Goal: Task Accomplishment & Management: Complete application form

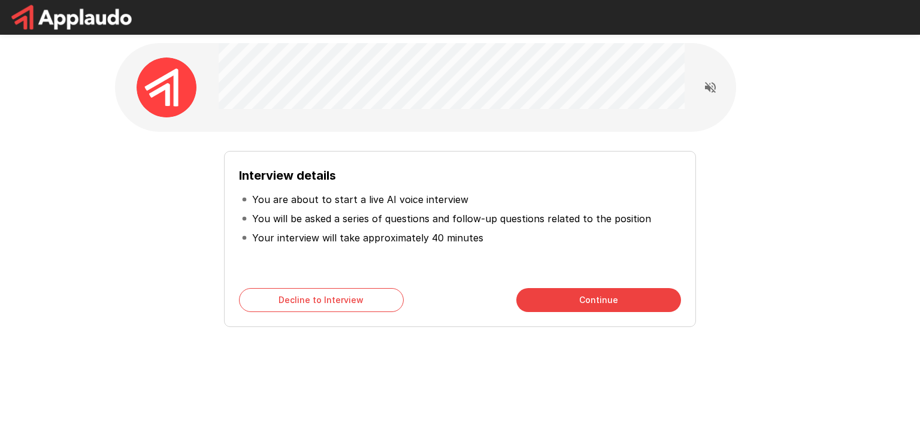
click at [623, 305] on button "Continue" at bounding box center [598, 300] width 165 height 24
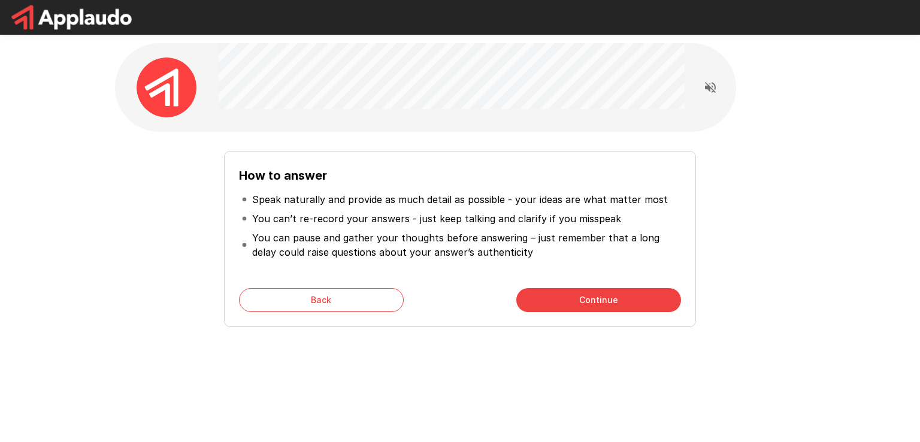
click at [623, 305] on button "Continue" at bounding box center [598, 300] width 165 height 24
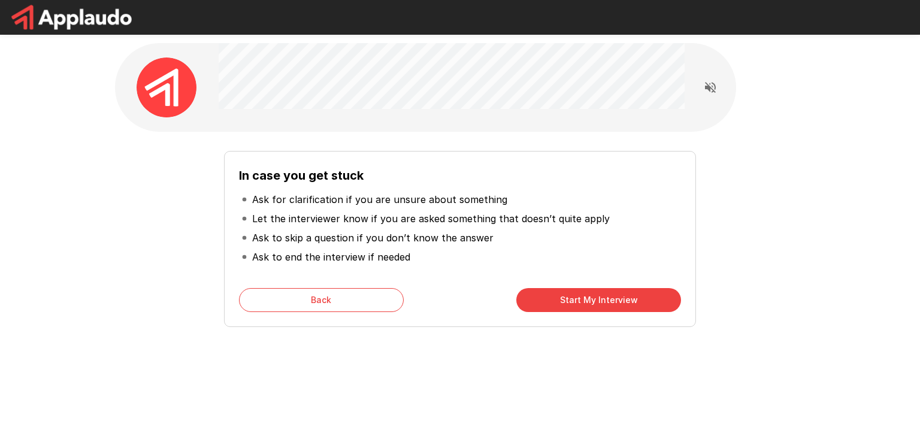
click at [353, 301] on button "Back" at bounding box center [321, 300] width 165 height 24
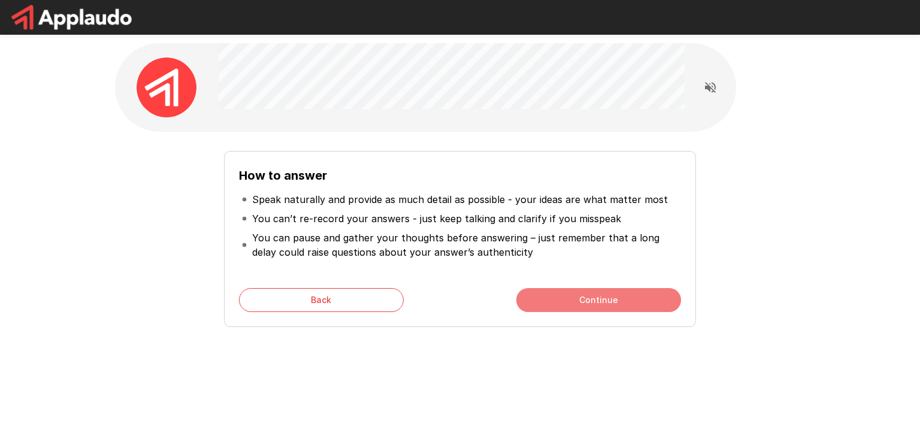
click at [580, 304] on button "Continue" at bounding box center [598, 300] width 165 height 24
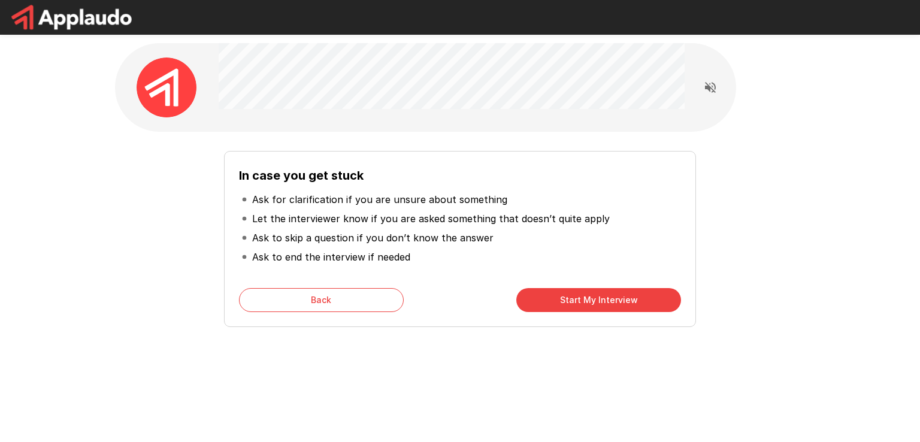
click at [580, 304] on button "Start My Interview" at bounding box center [598, 300] width 165 height 24
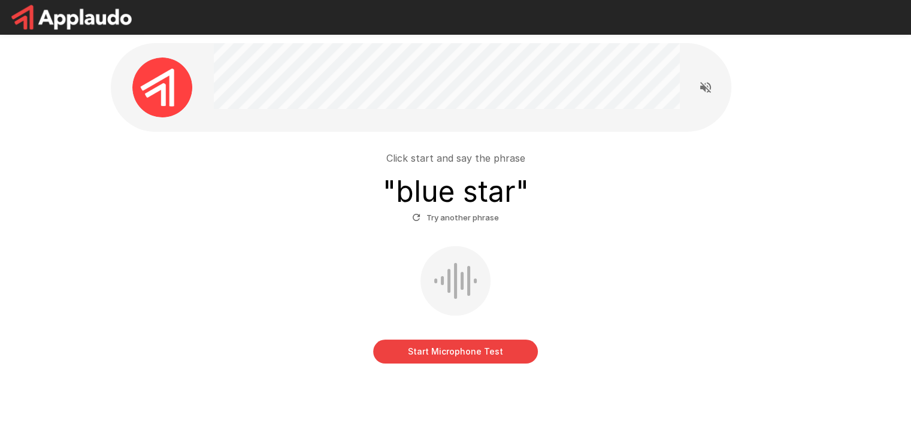
click at [486, 354] on button "Start Microphone Test" at bounding box center [455, 351] width 165 height 24
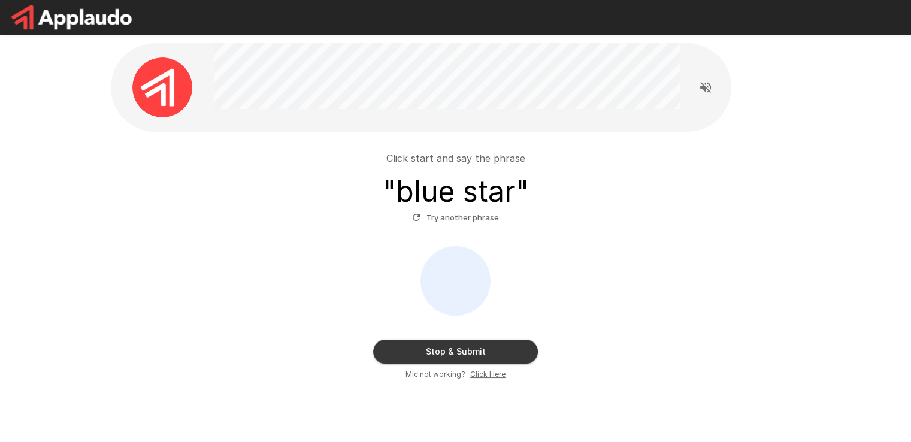
click at [423, 219] on button "Try another phrase" at bounding box center [455, 217] width 93 height 19
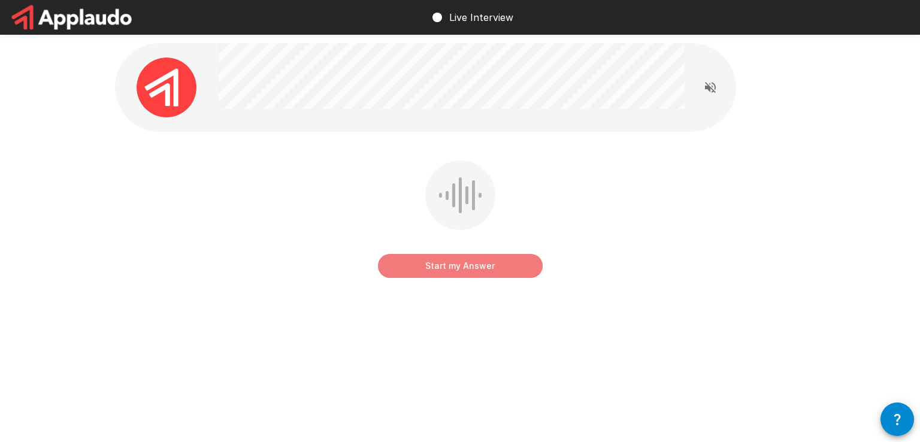
click at [506, 266] on button "Start my Answer" at bounding box center [460, 266] width 165 height 24
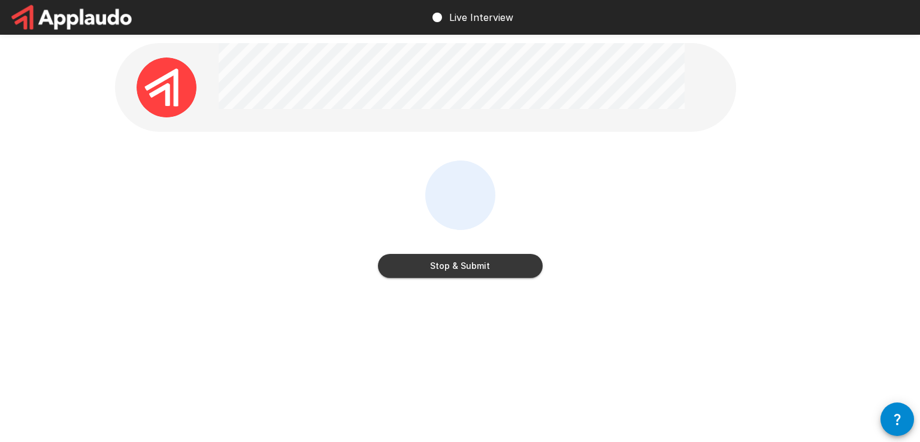
click at [449, 270] on button "Stop & Submit" at bounding box center [460, 266] width 165 height 24
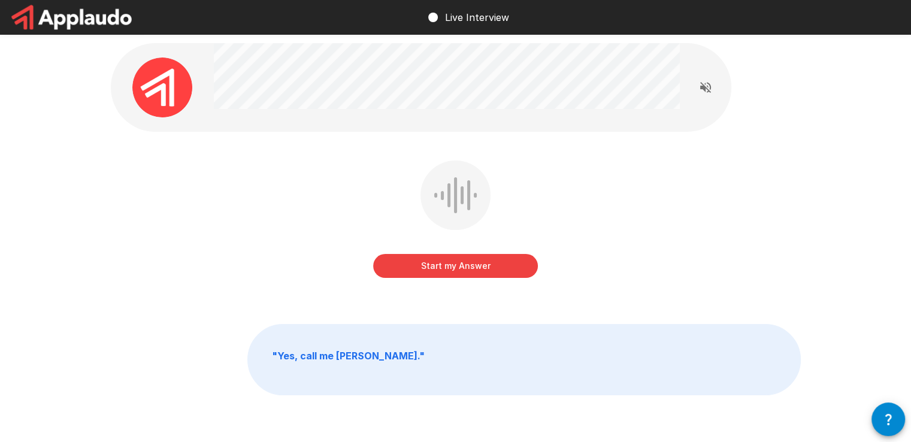
click at [468, 268] on button "Start my Answer" at bounding box center [455, 266] width 165 height 24
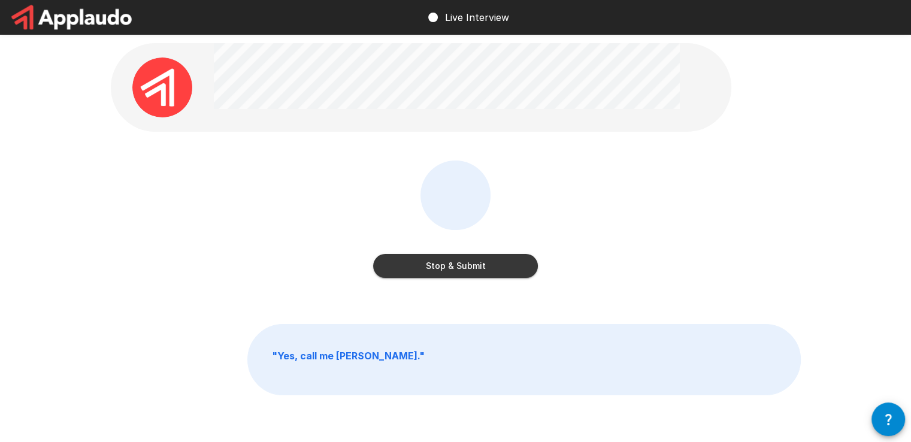
click at [446, 262] on button "Stop & Submit" at bounding box center [455, 266] width 165 height 24
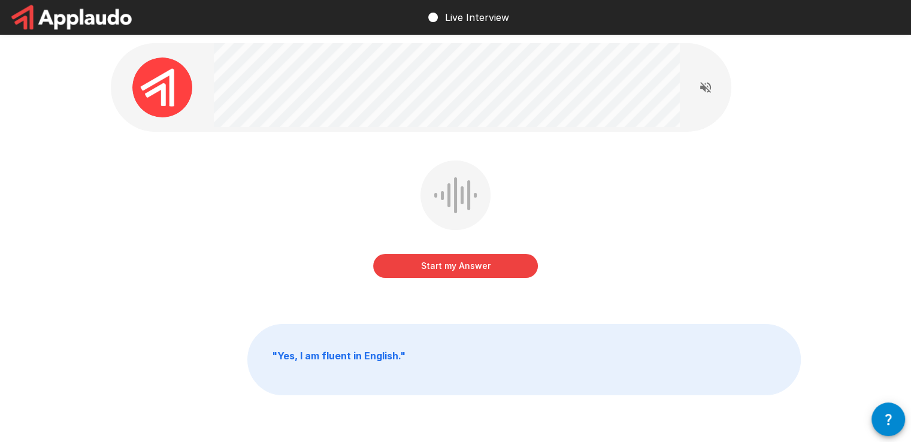
click at [451, 270] on button "Start my Answer" at bounding box center [455, 266] width 165 height 24
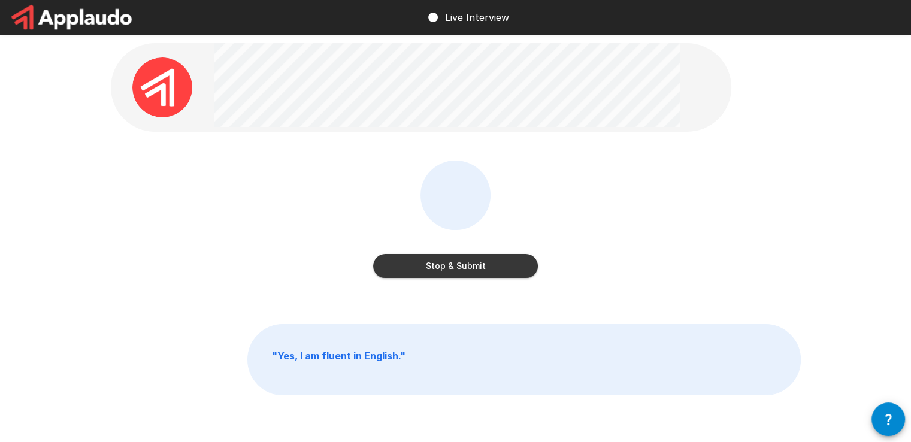
click at [484, 274] on button "Stop & Submit" at bounding box center [455, 266] width 165 height 24
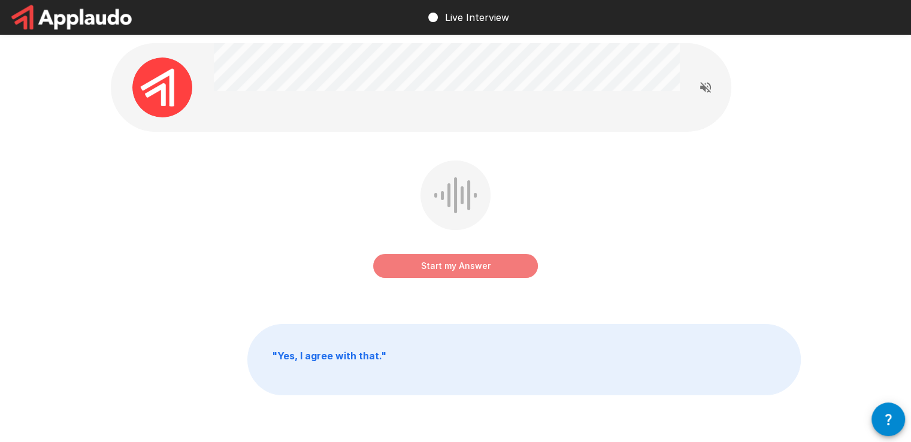
click at [462, 271] on button "Start my Answer" at bounding box center [455, 266] width 165 height 24
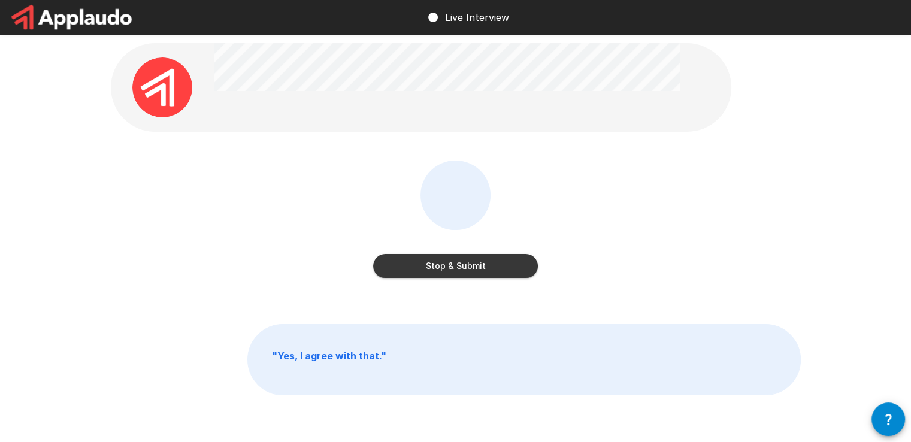
click at [474, 266] on button "Stop & Submit" at bounding box center [455, 266] width 165 height 24
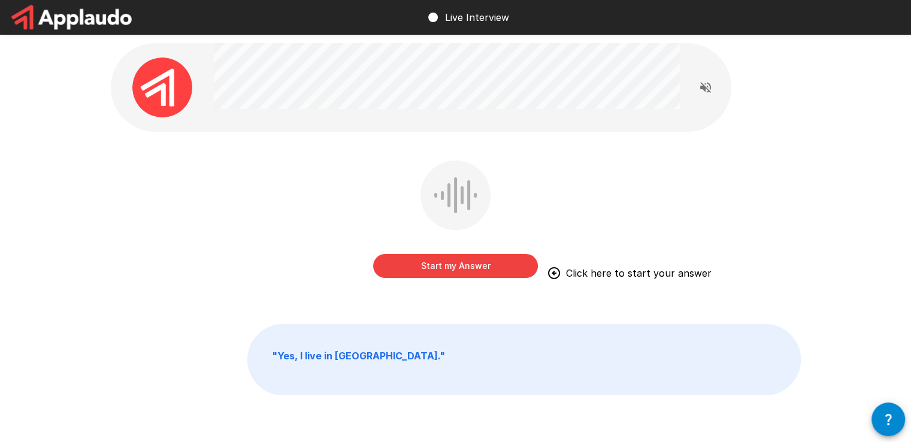
click at [433, 266] on button "Start my Answer" at bounding box center [455, 266] width 165 height 24
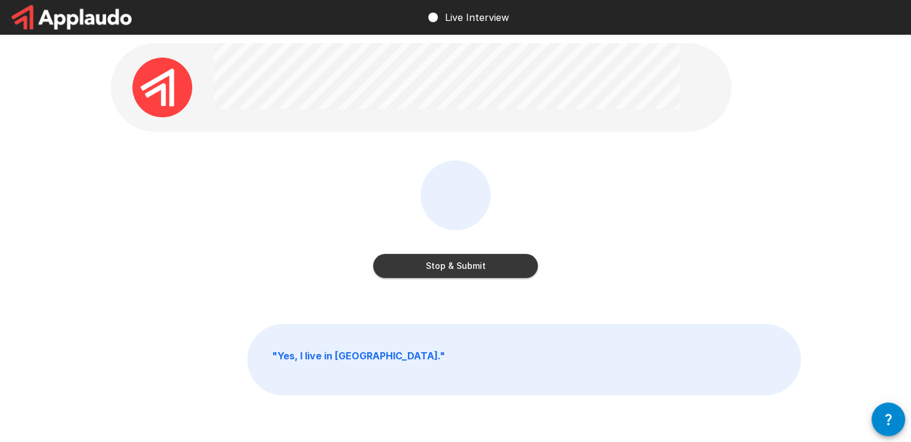
click at [445, 269] on button "Stop & Submit" at bounding box center [455, 266] width 165 height 24
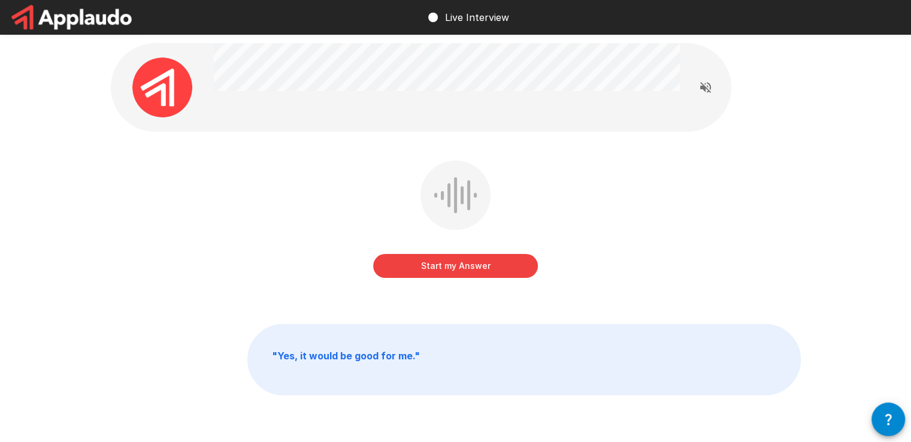
click at [465, 262] on button "Start my Answer" at bounding box center [455, 266] width 165 height 24
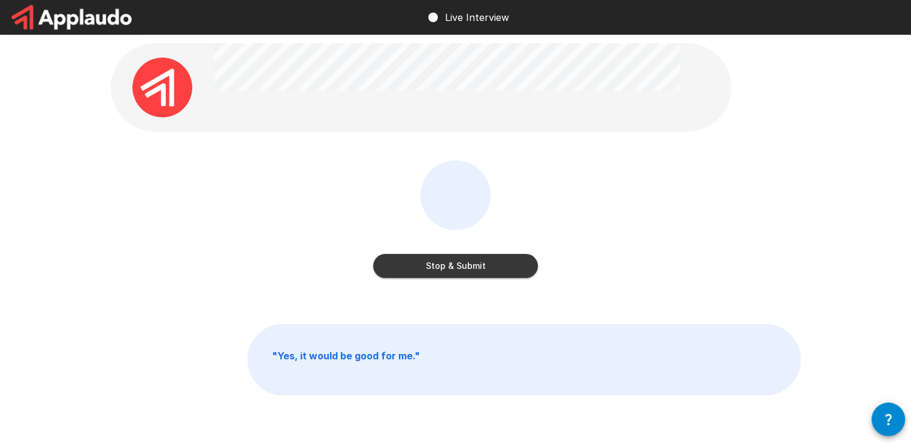
click at [464, 269] on button "Stop & Submit" at bounding box center [455, 266] width 165 height 24
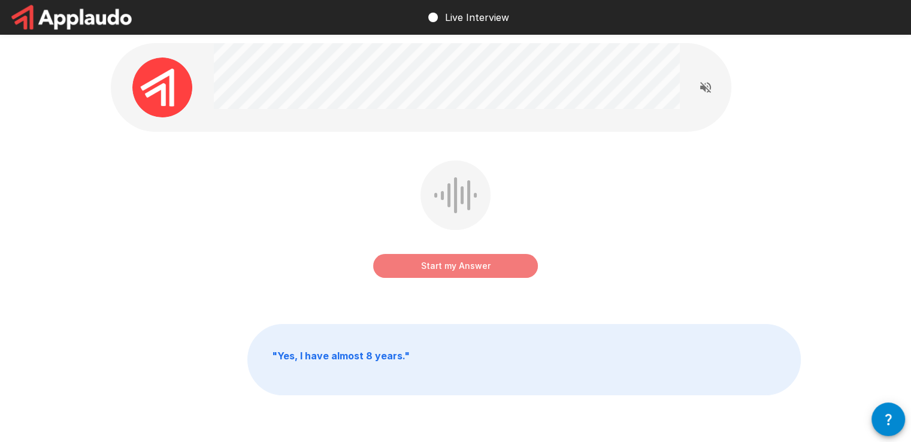
click at [417, 262] on button "Start my Answer" at bounding box center [455, 266] width 165 height 24
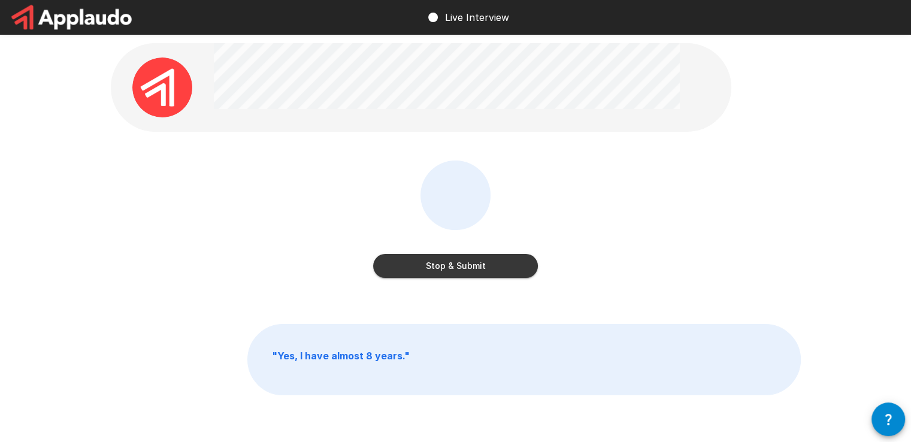
click at [481, 272] on button "Stop & Submit" at bounding box center [455, 266] width 165 height 24
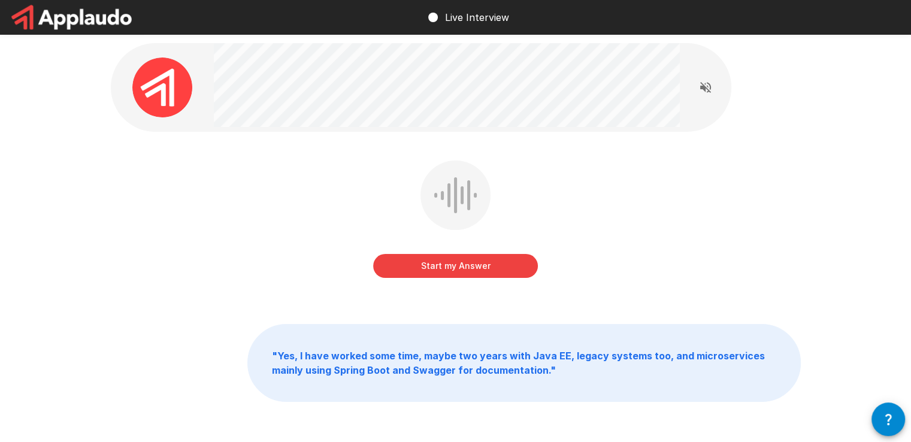
click at [467, 266] on button "Start my Answer" at bounding box center [455, 266] width 165 height 24
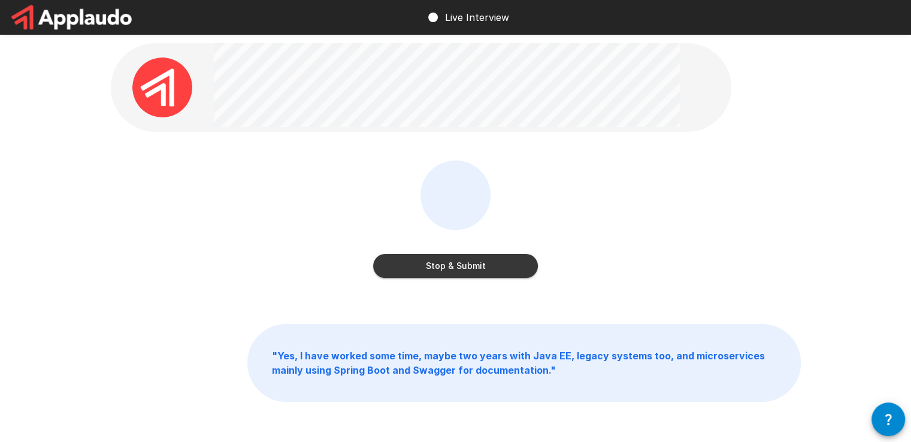
click at [456, 262] on button "Stop & Submit" at bounding box center [455, 266] width 165 height 24
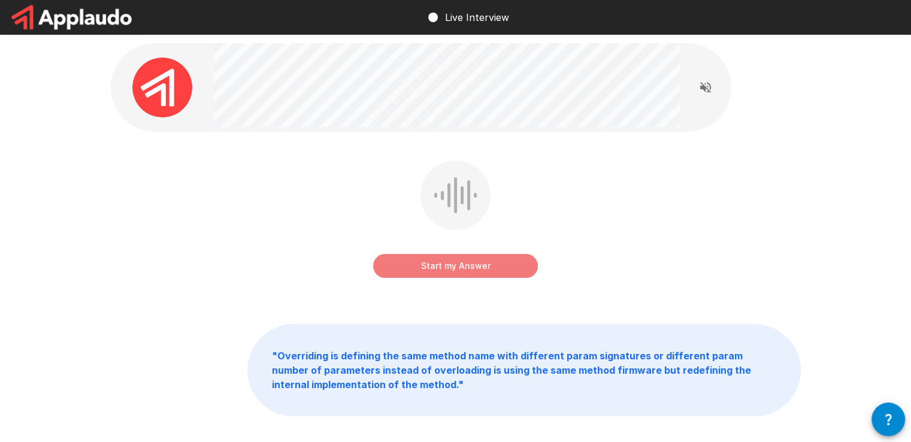
click at [447, 269] on button "Start my Answer" at bounding box center [455, 266] width 165 height 24
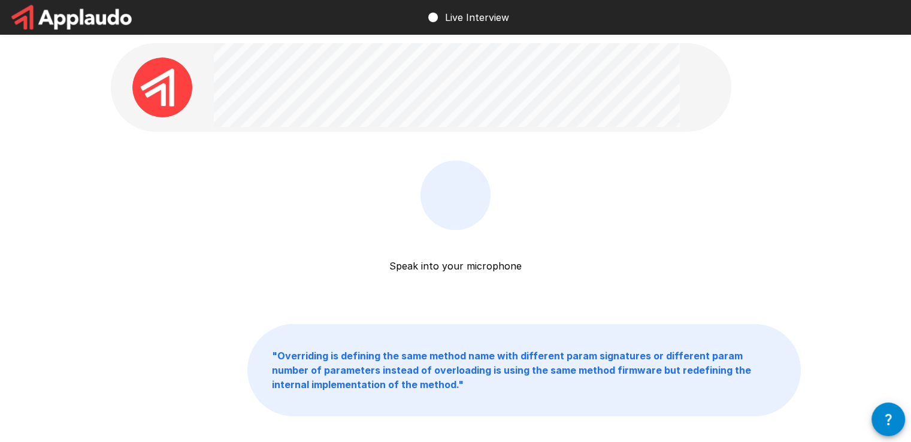
click at [453, 214] on div at bounding box center [455, 194] width 70 height 69
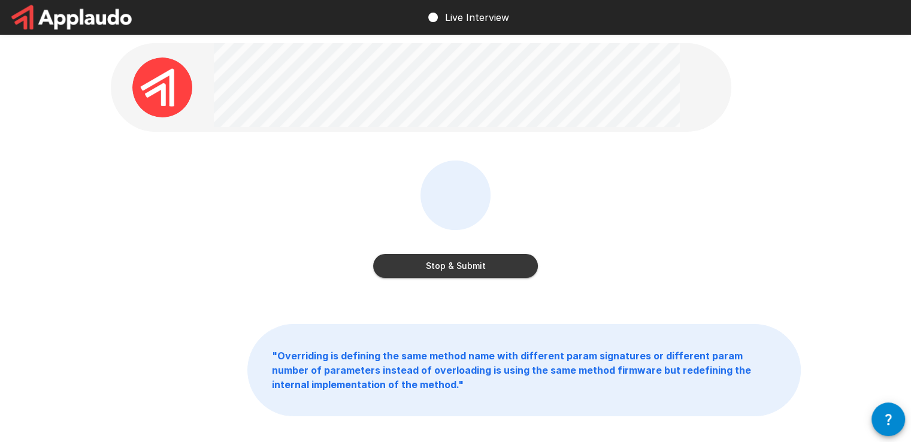
click at [456, 263] on button "Stop & Submit" at bounding box center [455, 266] width 165 height 24
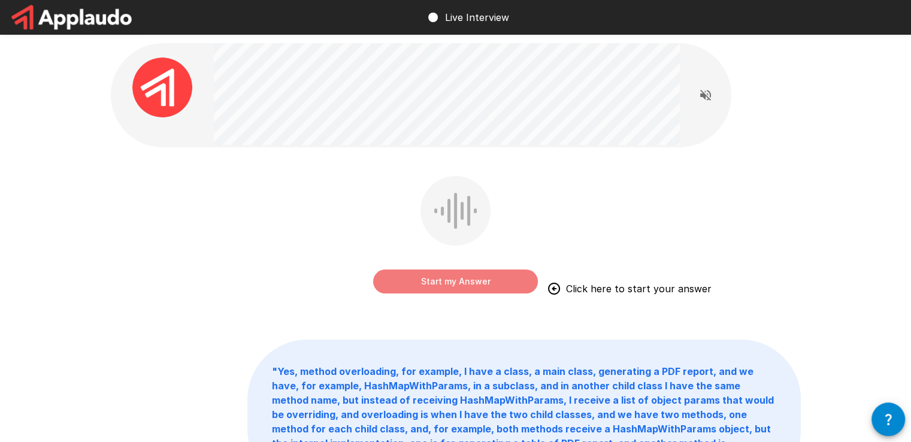
click at [445, 272] on button "Start my Answer" at bounding box center [455, 281] width 165 height 24
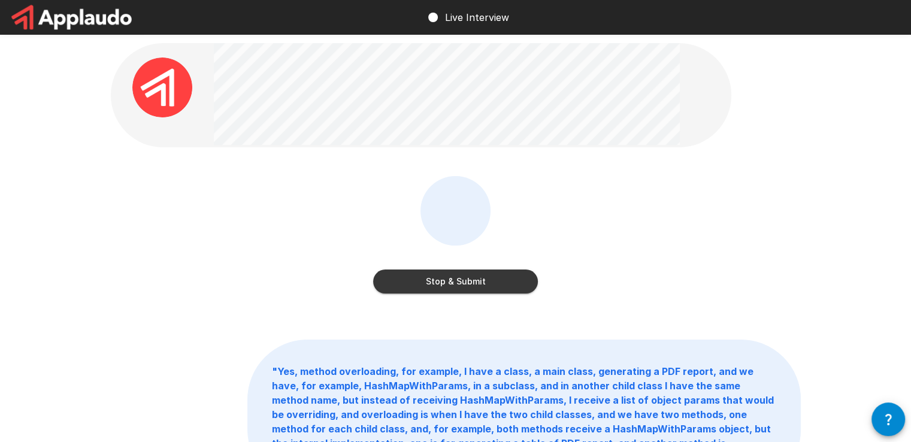
click at [444, 282] on button "Stop & Submit" at bounding box center [455, 281] width 165 height 24
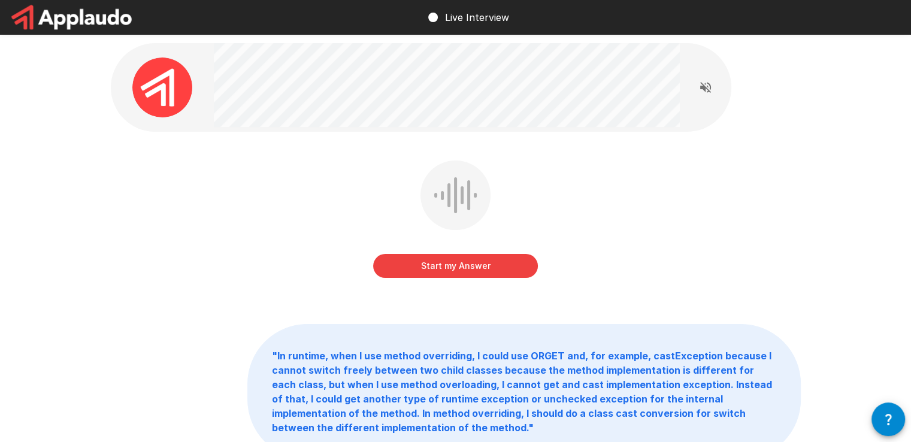
click at [469, 273] on button "Start my Answer" at bounding box center [455, 266] width 165 height 24
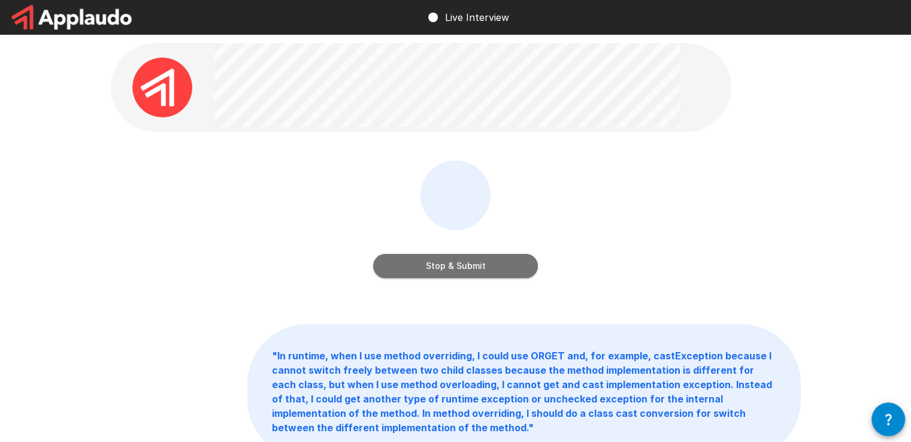
click at [469, 272] on button "Stop & Submit" at bounding box center [455, 266] width 165 height 24
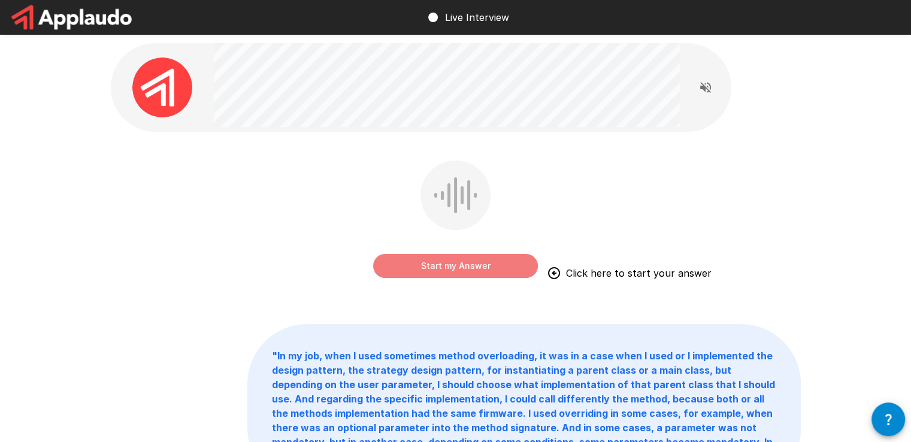
click at [493, 262] on button "Start my Answer" at bounding box center [455, 266] width 165 height 24
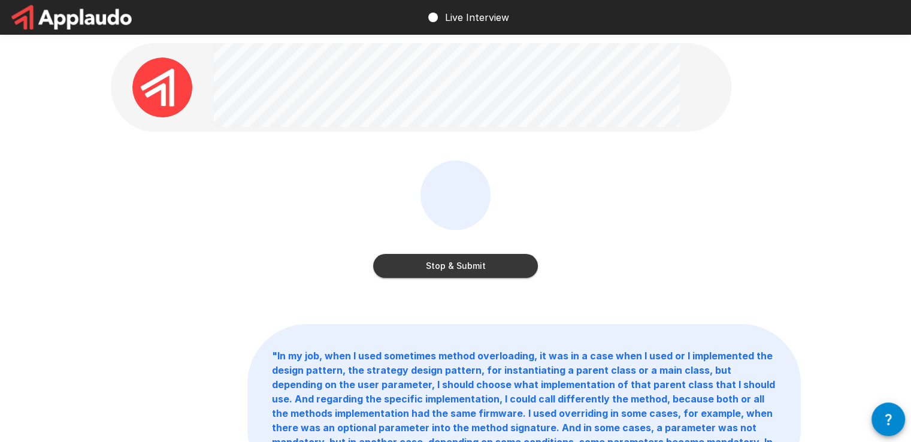
click at [488, 271] on button "Stop & Submit" at bounding box center [455, 266] width 165 height 24
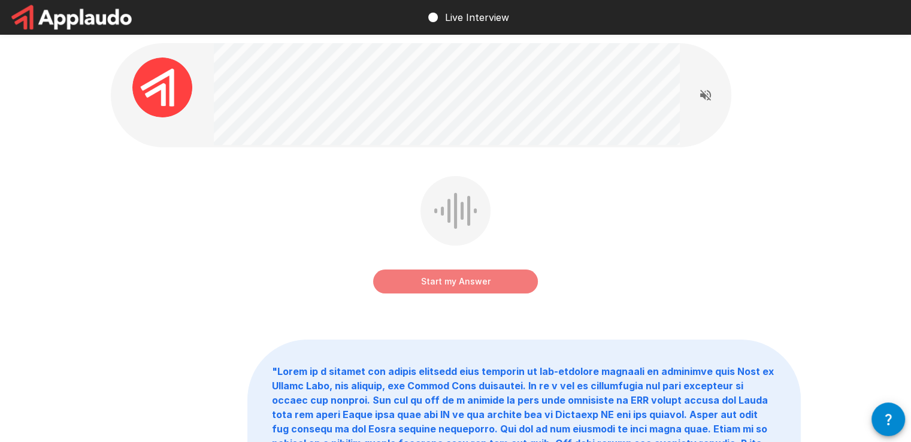
click at [412, 274] on button "Start my Answer" at bounding box center [455, 281] width 165 height 24
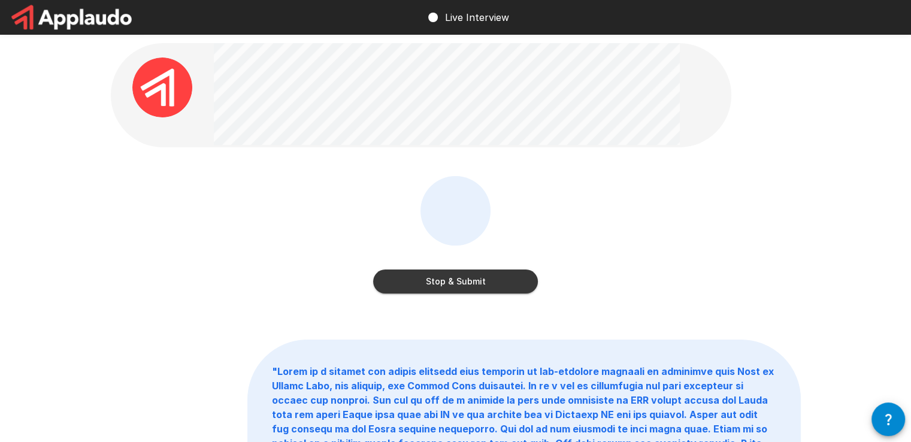
click at [445, 283] on button "Stop & Submit" at bounding box center [455, 281] width 165 height 24
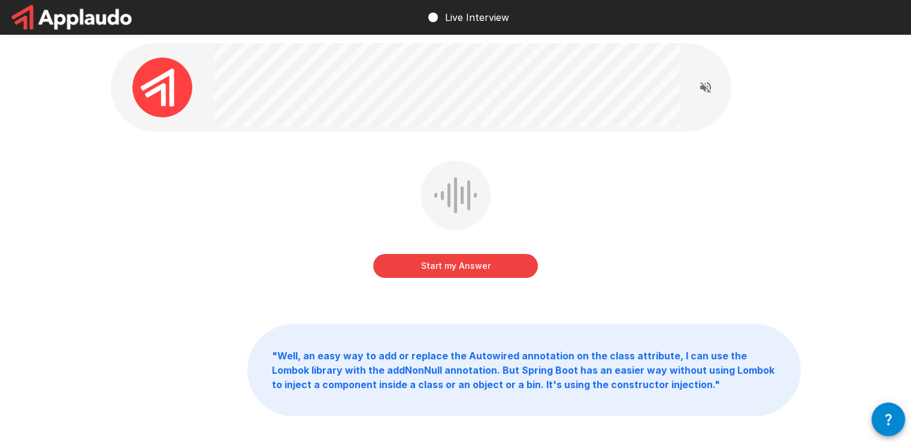
click at [415, 268] on button "Start my Answer" at bounding box center [455, 266] width 165 height 24
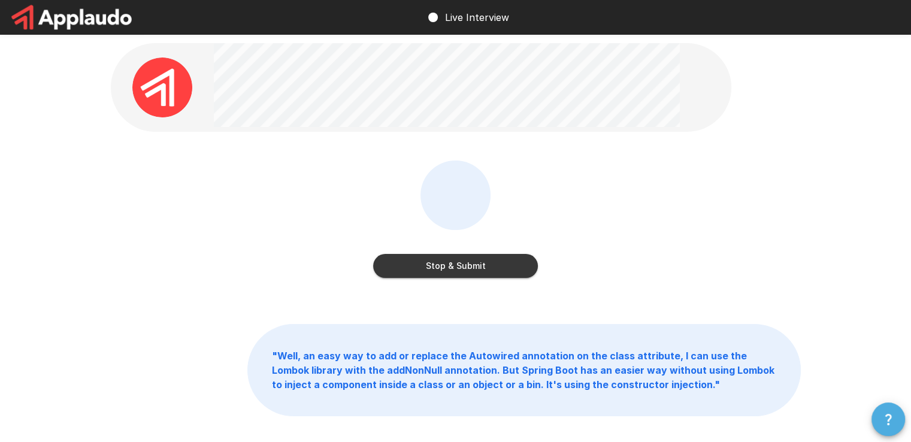
click at [888, 417] on icon "button" at bounding box center [888, 419] width 14 height 14
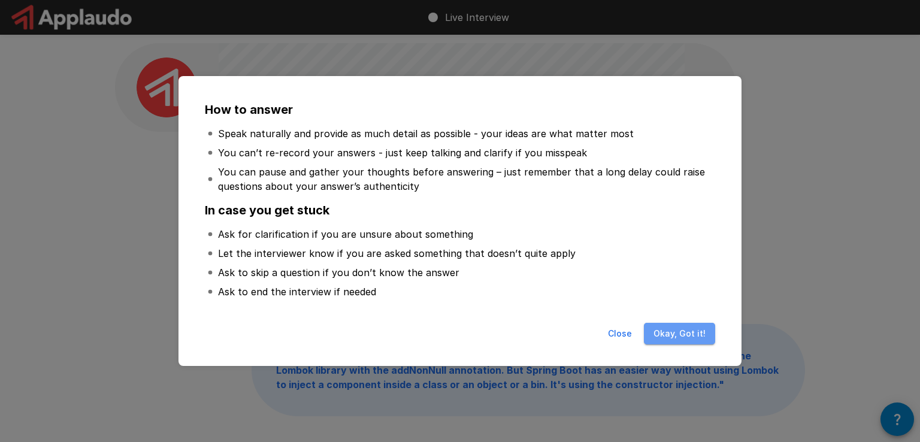
click at [694, 336] on button "Okay, Got it!" at bounding box center [679, 334] width 71 height 22
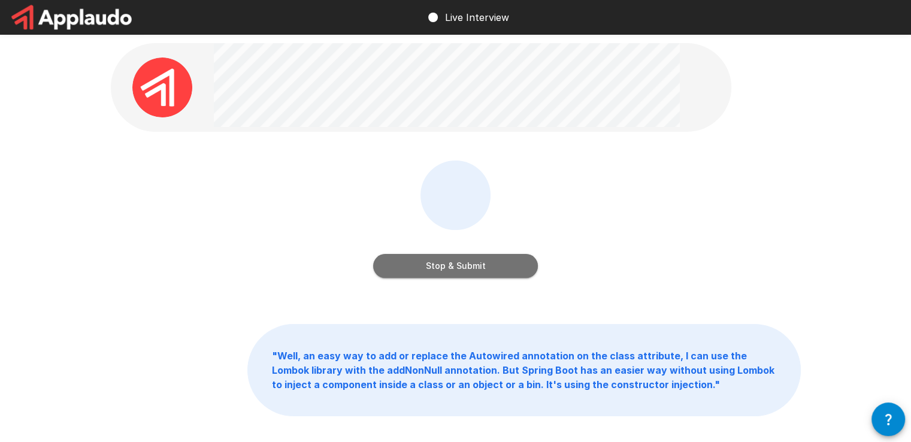
click at [439, 264] on button "Stop & Submit" at bounding box center [455, 266] width 165 height 24
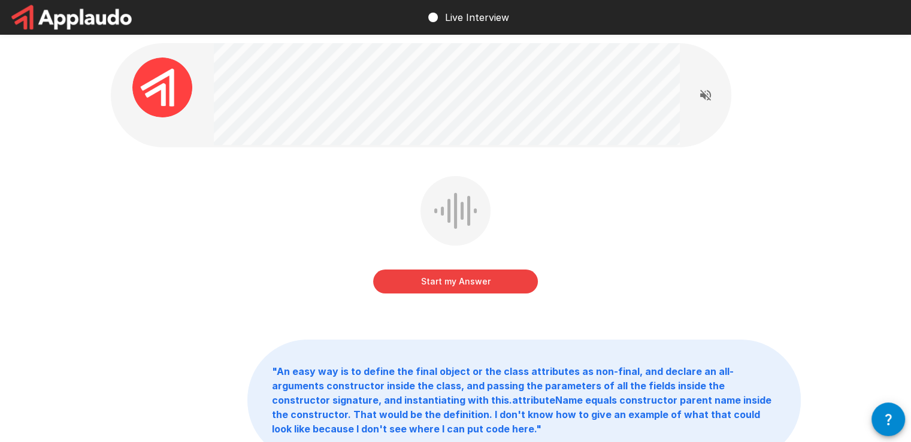
click at [478, 286] on button "Start my Answer" at bounding box center [455, 281] width 165 height 24
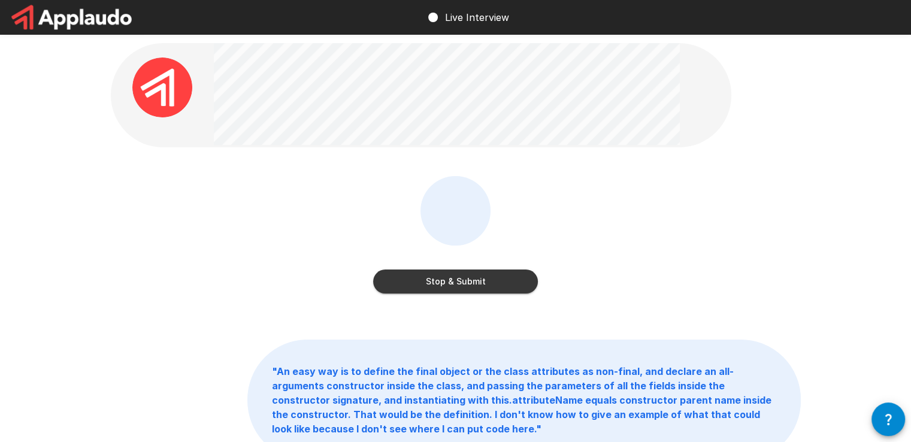
click at [478, 286] on button "Stop & Submit" at bounding box center [455, 281] width 165 height 24
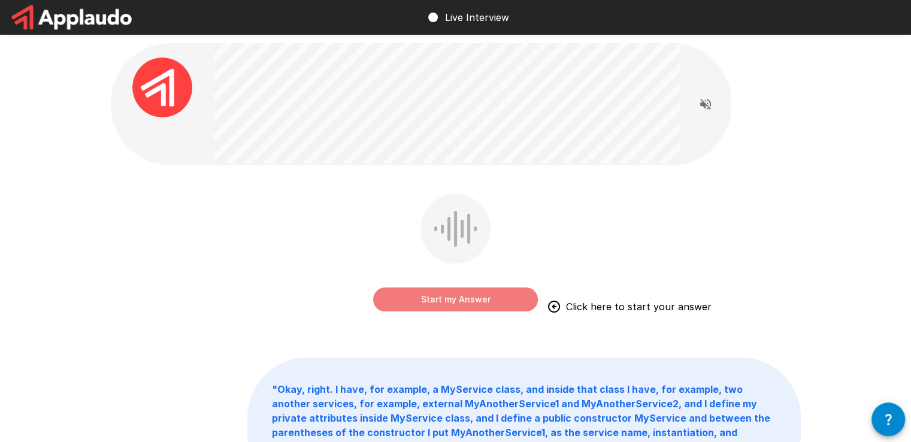
click at [509, 304] on button "Start my Answer" at bounding box center [455, 299] width 165 height 24
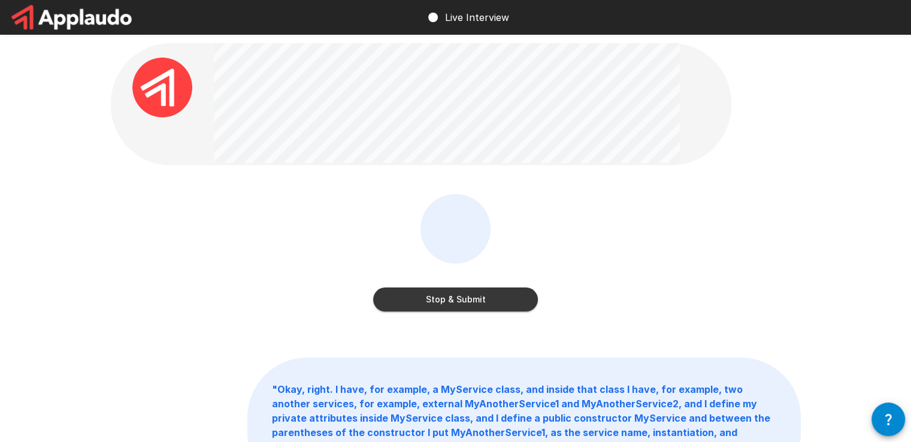
click at [474, 300] on button "Stop & Submit" at bounding box center [455, 299] width 165 height 24
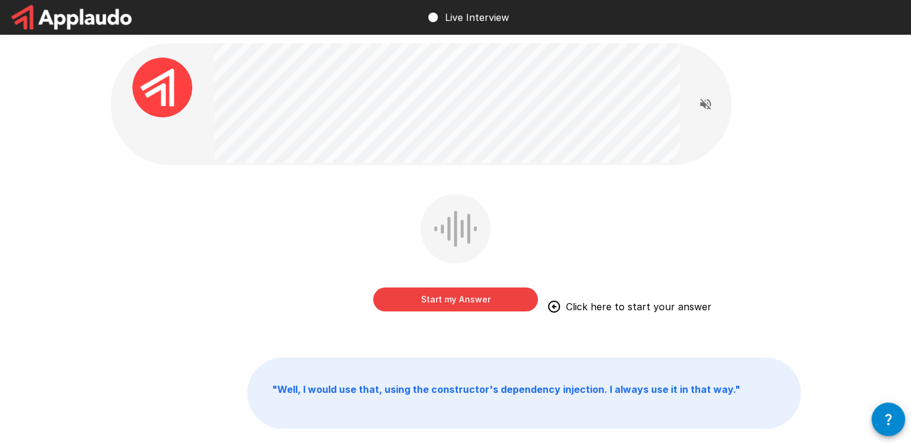
click at [459, 305] on button "Start my Answer" at bounding box center [455, 299] width 165 height 24
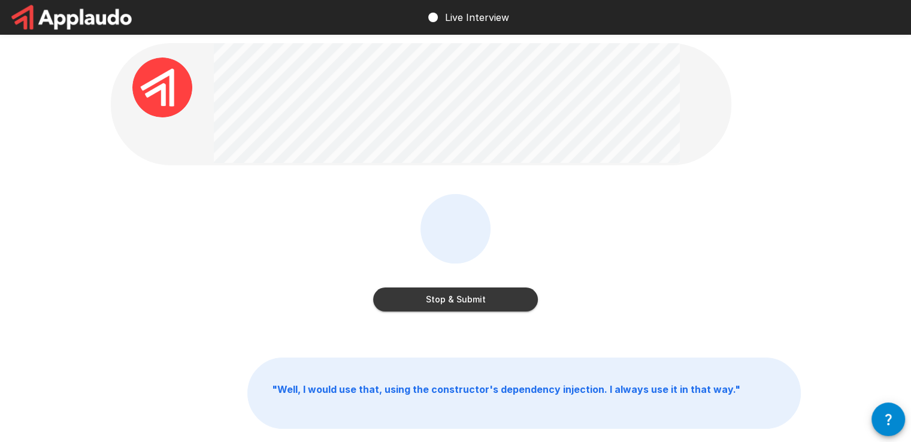
click at [470, 305] on button "Stop & Submit" at bounding box center [455, 299] width 165 height 24
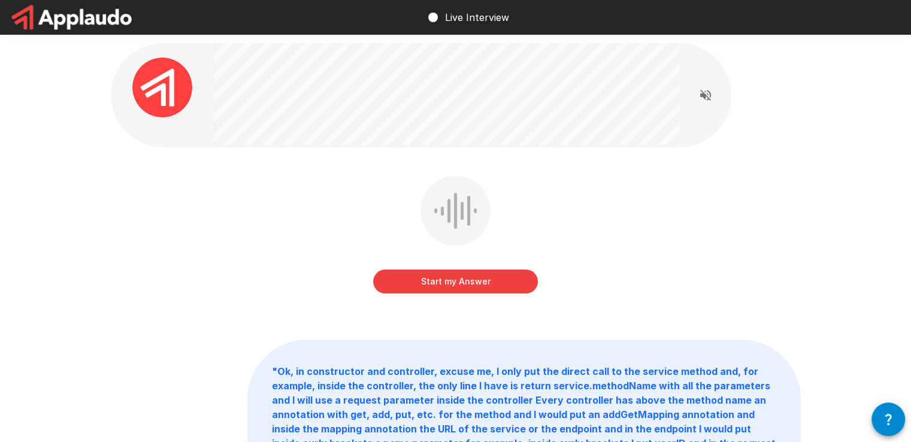
click at [427, 289] on button "Start my Answer" at bounding box center [455, 281] width 165 height 24
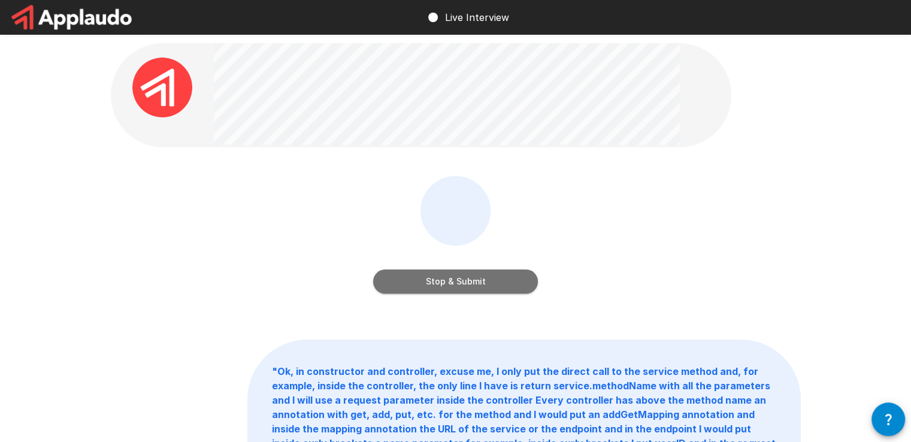
click at [443, 277] on button "Stop & Submit" at bounding box center [455, 281] width 165 height 24
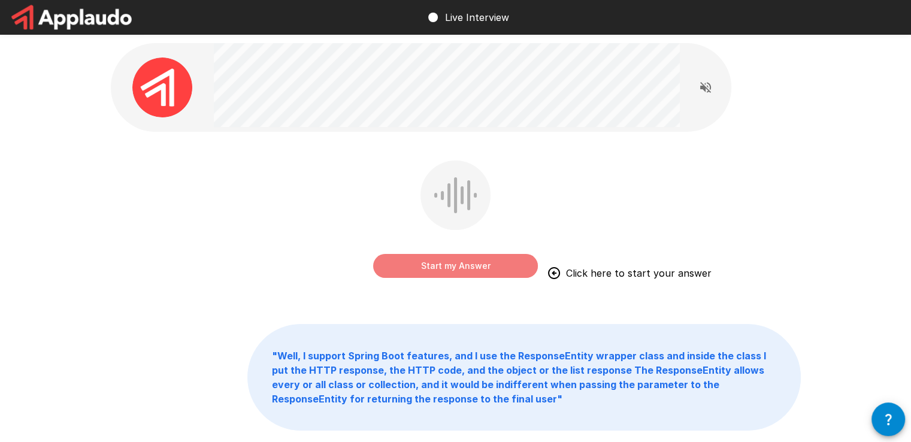
click at [476, 266] on button "Start my Answer" at bounding box center [455, 266] width 165 height 24
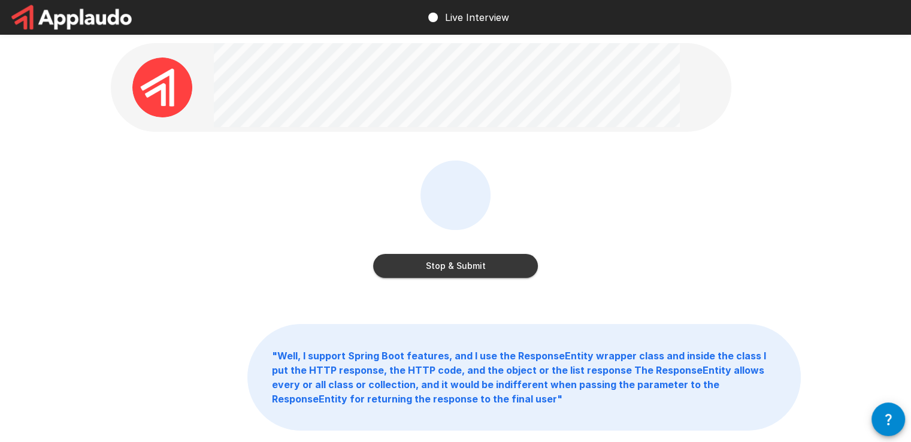
click at [476, 268] on button "Stop & Submit" at bounding box center [455, 266] width 165 height 24
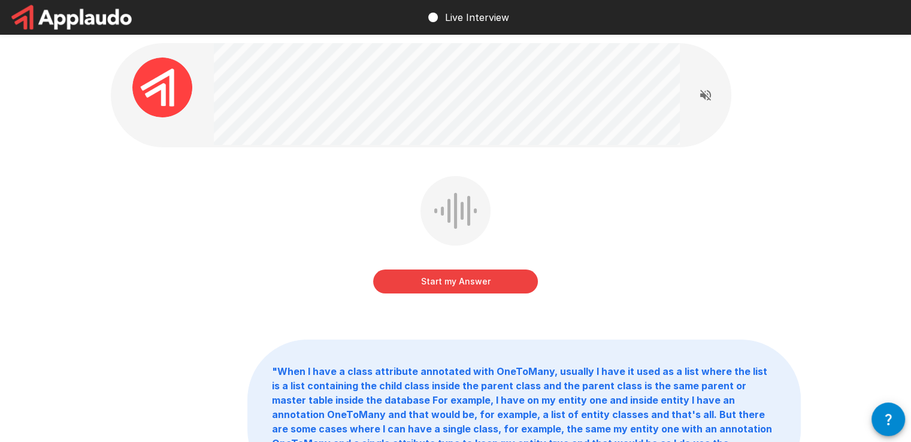
click at [434, 274] on button "Start my Answer" at bounding box center [455, 281] width 165 height 24
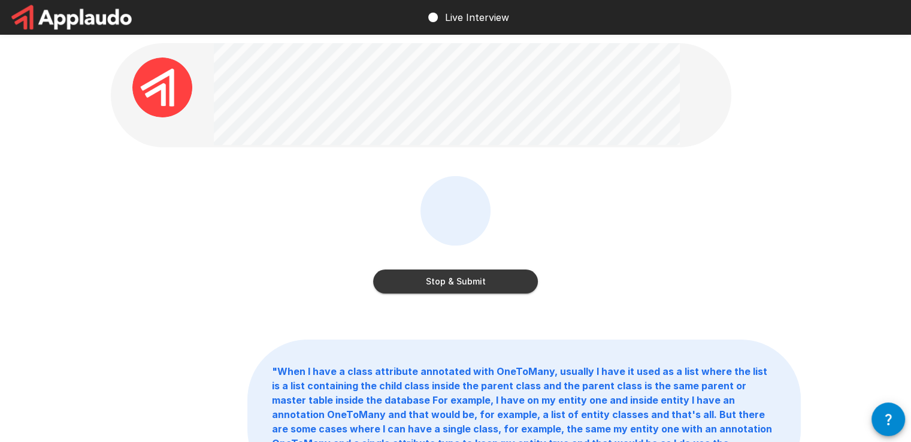
click at [483, 278] on button "Stop & Submit" at bounding box center [455, 281] width 165 height 24
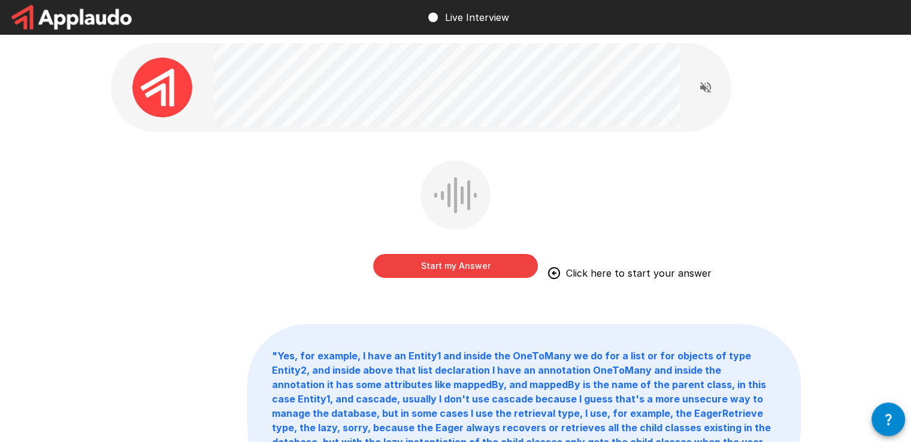
click at [421, 280] on div "Start my Answer Click here to start your answer" at bounding box center [455, 221] width 165 height 122
click at [430, 272] on button "Start my Answer" at bounding box center [455, 266] width 165 height 24
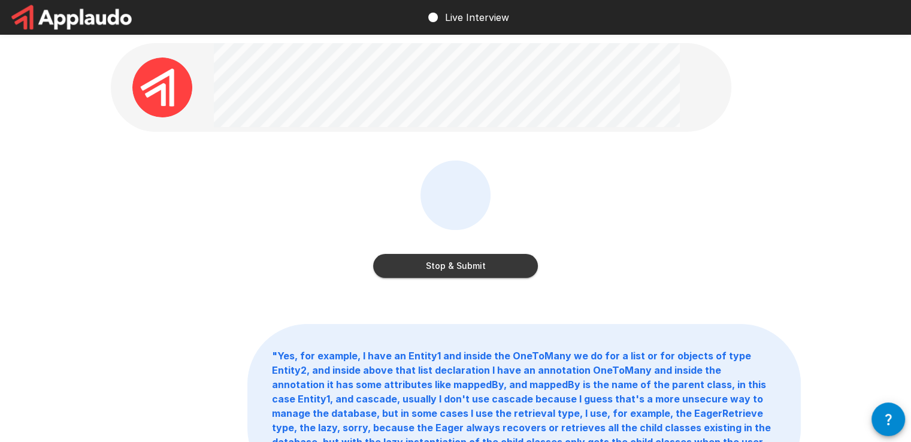
click at [427, 261] on button "Stop & Submit" at bounding box center [455, 266] width 165 height 24
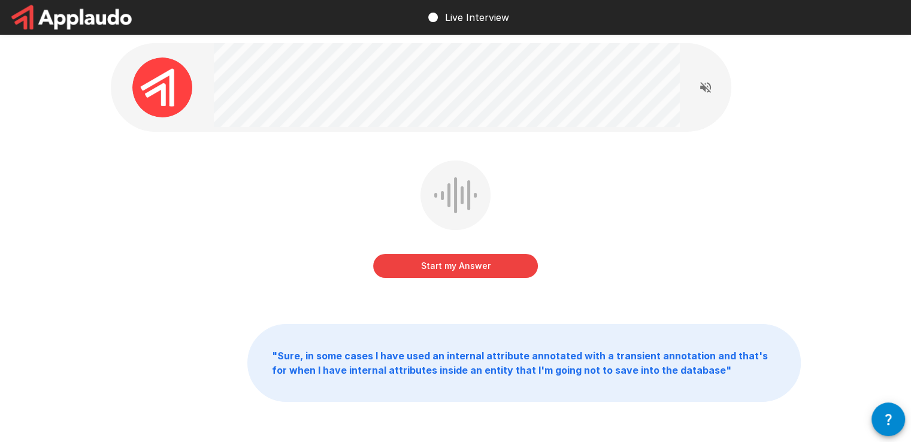
click at [477, 266] on button "Start my Answer" at bounding box center [455, 266] width 165 height 24
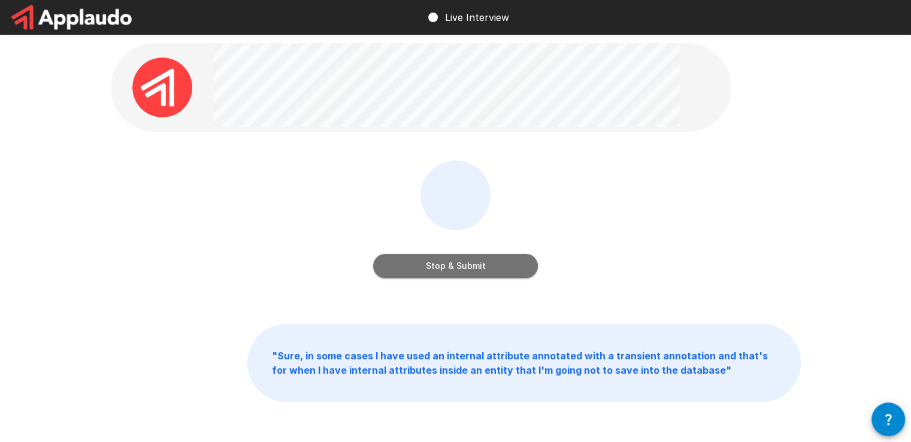
click at [503, 269] on button "Stop & Submit" at bounding box center [455, 266] width 165 height 24
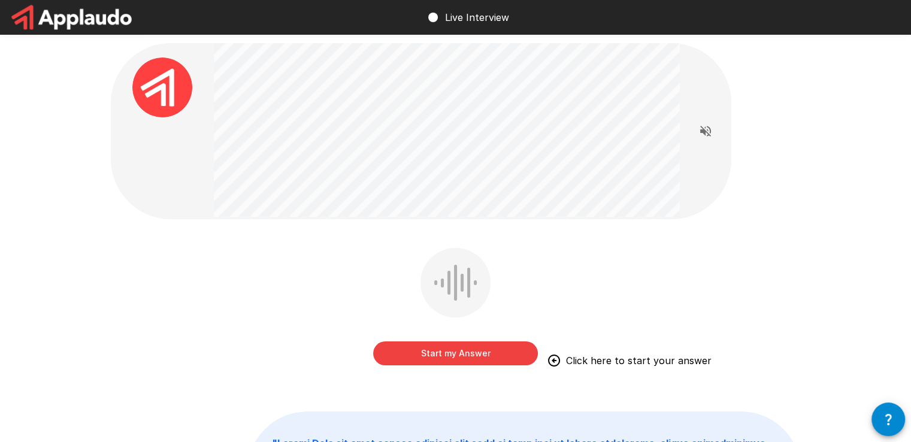
click at [480, 362] on button "Start my Answer" at bounding box center [455, 353] width 165 height 24
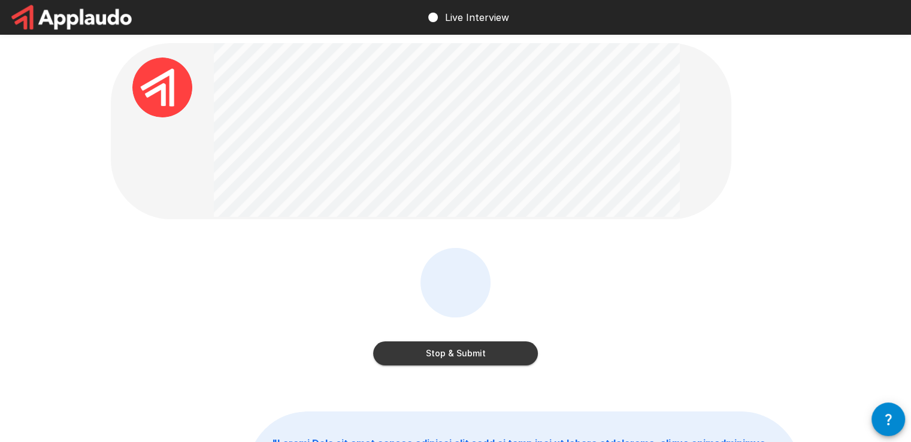
click at [512, 363] on button "Stop & Submit" at bounding box center [455, 353] width 165 height 24
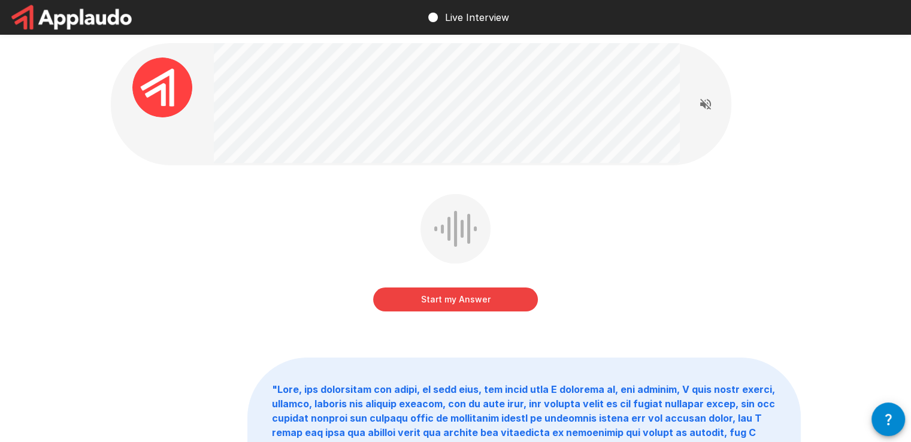
click at [505, 305] on button "Start my Answer" at bounding box center [455, 299] width 165 height 24
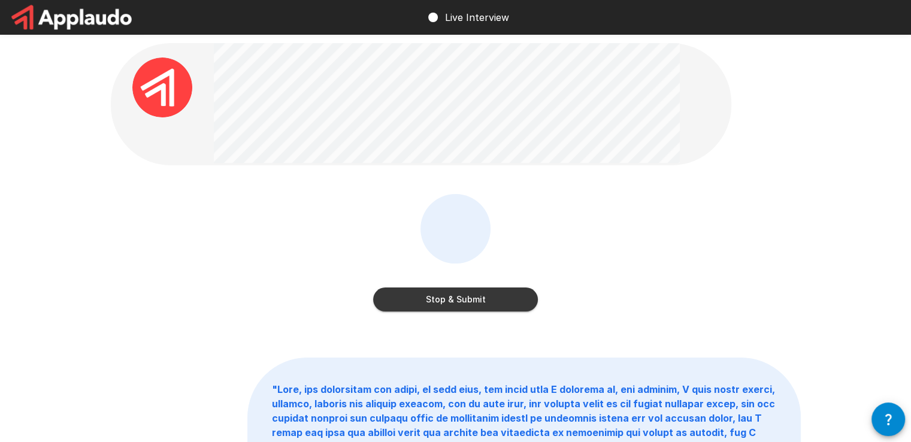
click at [488, 300] on button "Stop & Submit" at bounding box center [455, 299] width 165 height 24
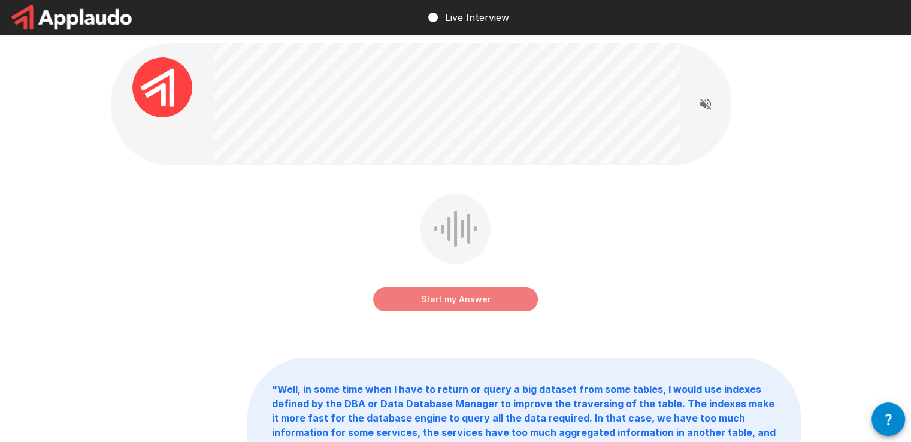
click at [450, 307] on button "Start my Answer" at bounding box center [455, 299] width 165 height 24
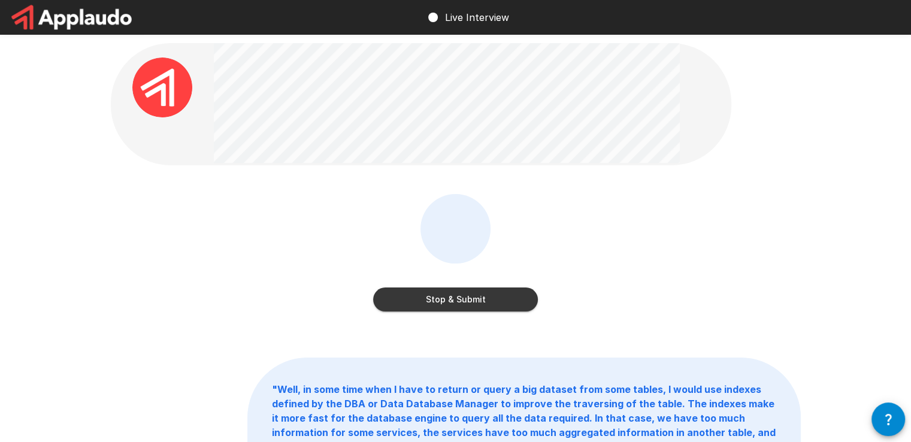
drag, startPoint x: 478, startPoint y: 303, endPoint x: 600, endPoint y: 286, distance: 122.8
click at [487, 300] on button "Stop & Submit" at bounding box center [455, 299] width 165 height 24
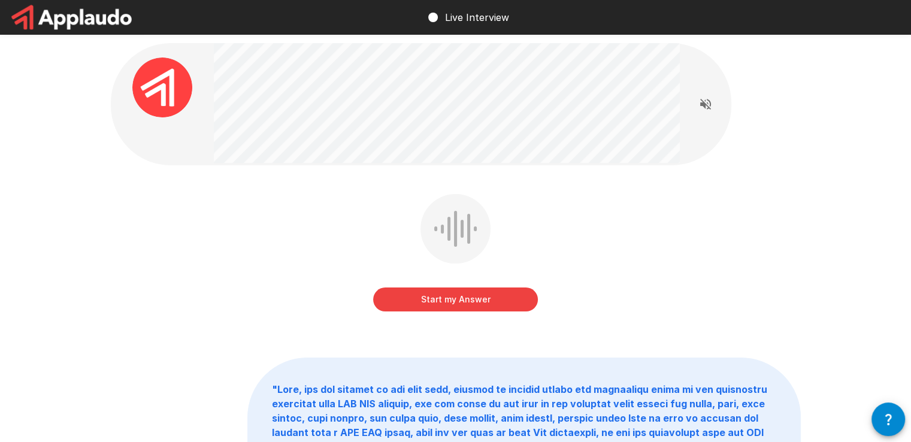
click at [510, 308] on button "Start my Answer" at bounding box center [455, 299] width 165 height 24
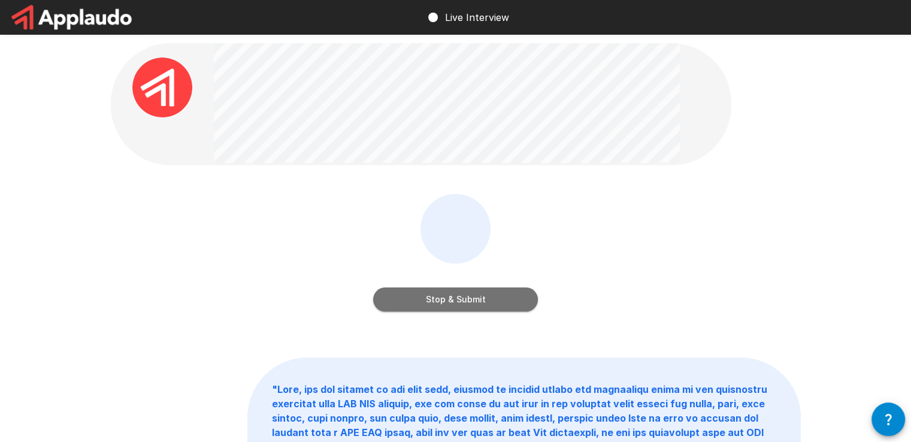
click at [435, 302] on button "Stop & Submit" at bounding box center [455, 299] width 165 height 24
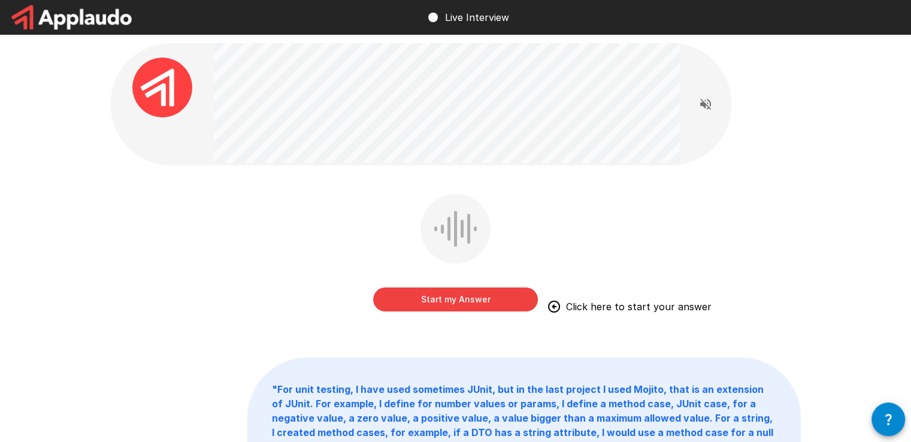
click at [430, 305] on button "Start my Answer" at bounding box center [455, 299] width 165 height 24
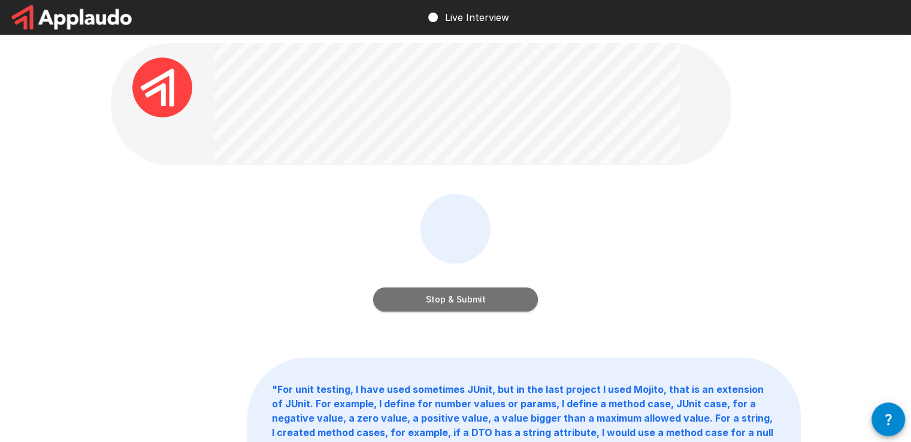
click at [469, 299] on button "Stop & Submit" at bounding box center [455, 299] width 165 height 24
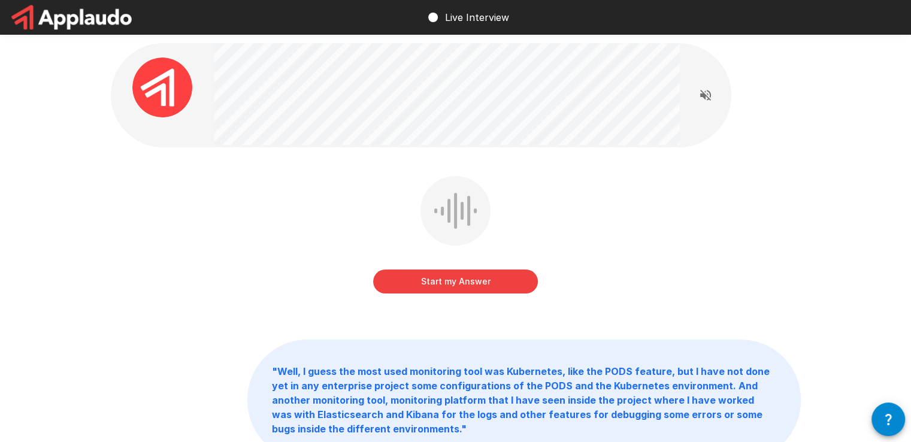
click at [409, 278] on button "Start my Answer" at bounding box center [455, 281] width 165 height 24
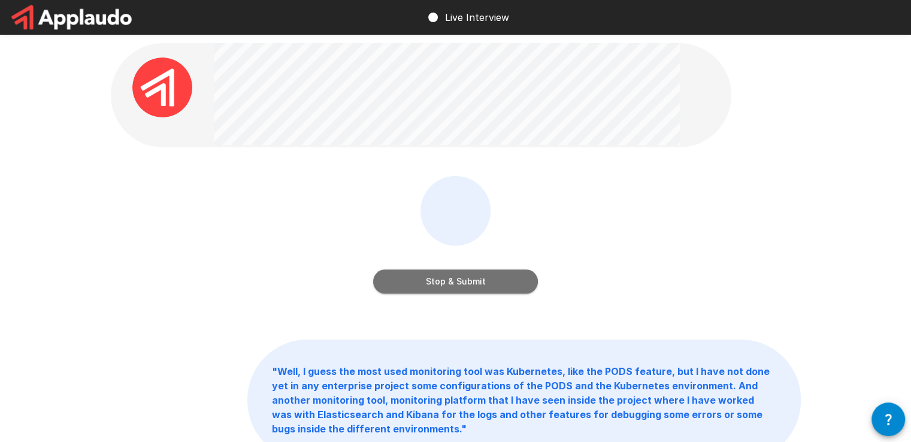
click at [469, 275] on button "Stop & Submit" at bounding box center [455, 281] width 165 height 24
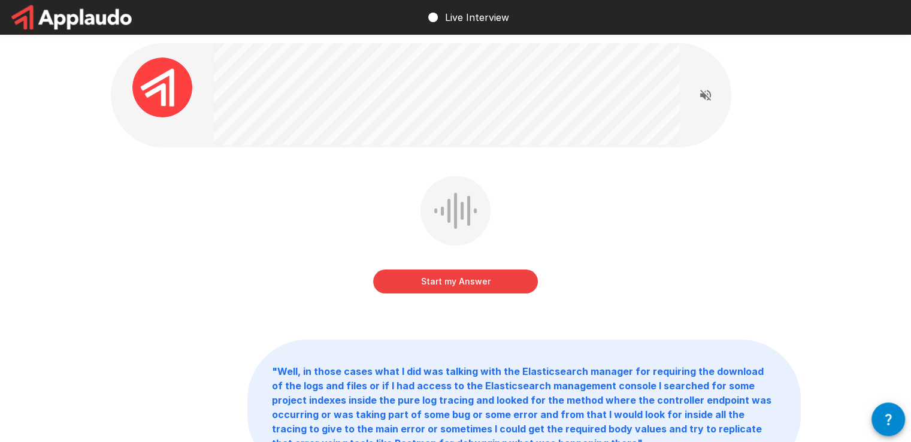
click at [430, 289] on button "Start my Answer" at bounding box center [455, 281] width 165 height 24
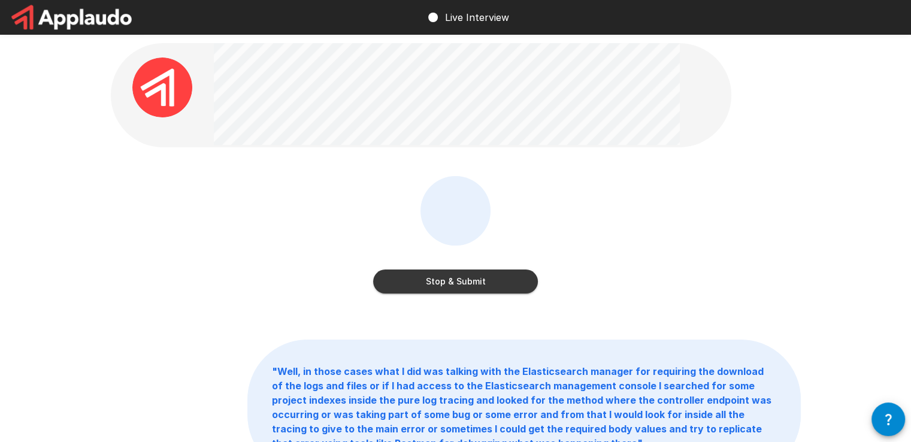
click at [404, 288] on button "Stop & Submit" at bounding box center [455, 281] width 165 height 24
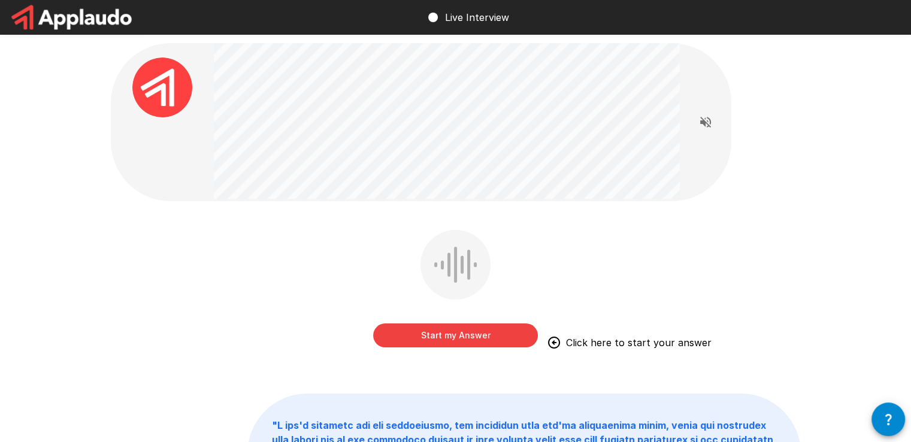
click at [454, 342] on button "Start my Answer" at bounding box center [455, 335] width 165 height 24
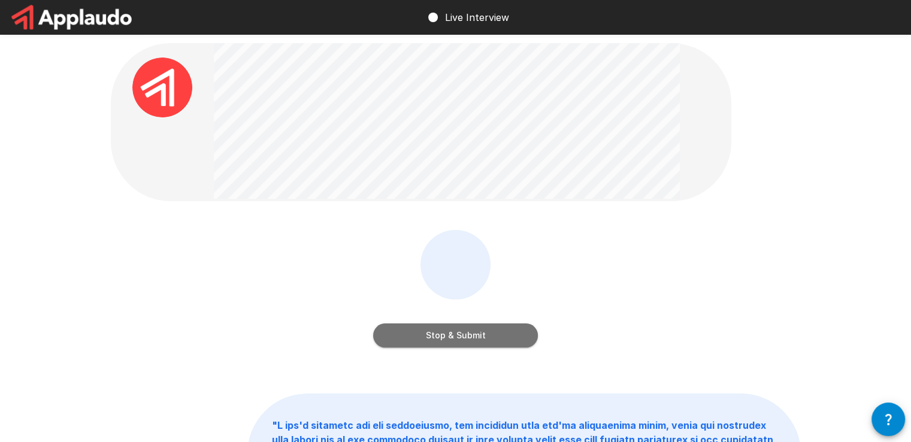
click at [450, 339] on button "Stop & Submit" at bounding box center [455, 335] width 165 height 24
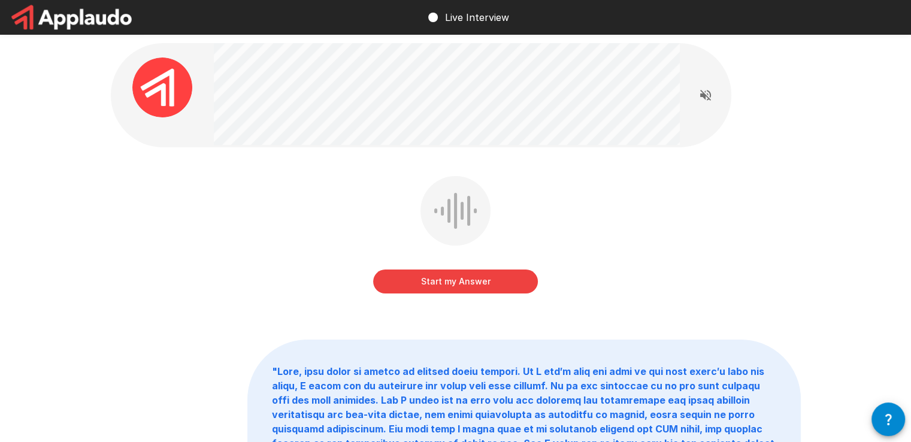
click at [514, 285] on button "Start my Answer" at bounding box center [455, 281] width 165 height 24
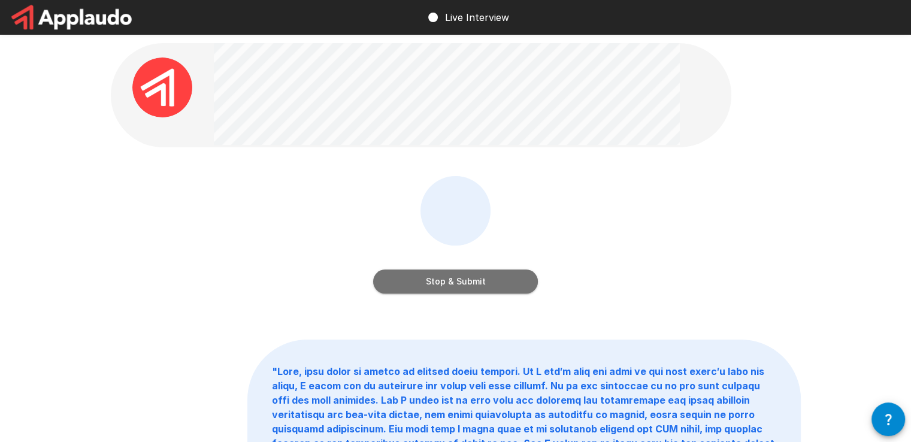
click at [417, 287] on button "Stop & Submit" at bounding box center [455, 281] width 165 height 24
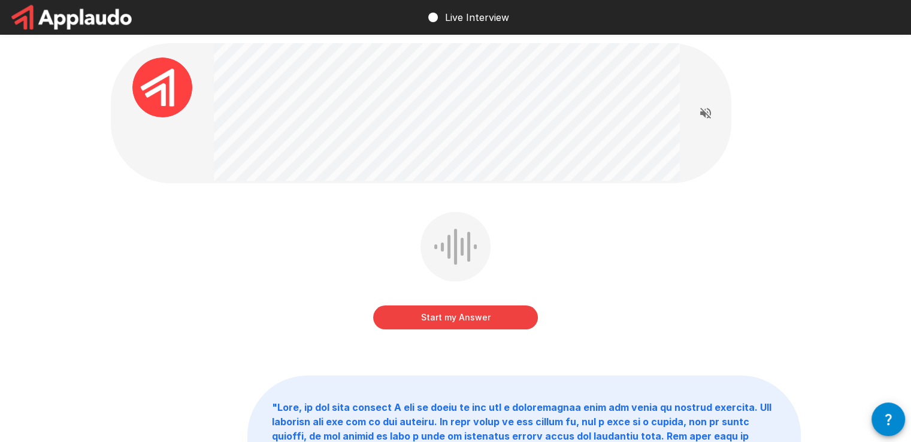
click at [491, 322] on button "Start my Answer" at bounding box center [455, 317] width 165 height 24
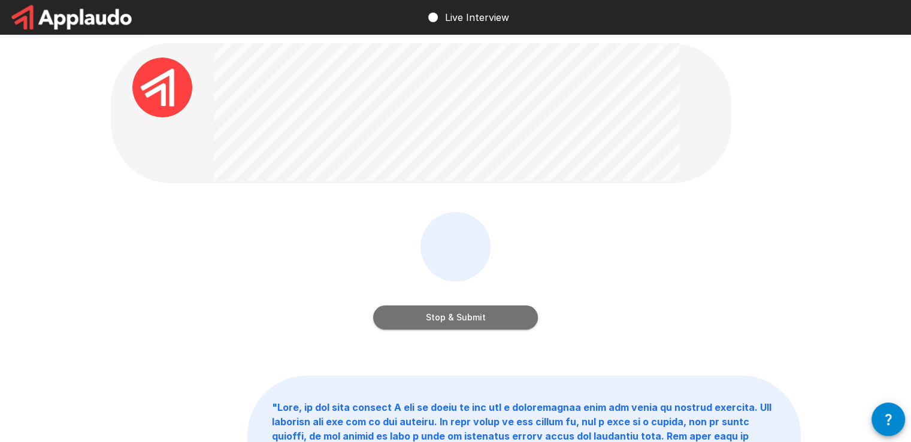
click at [489, 324] on button "Stop & Submit" at bounding box center [455, 317] width 165 height 24
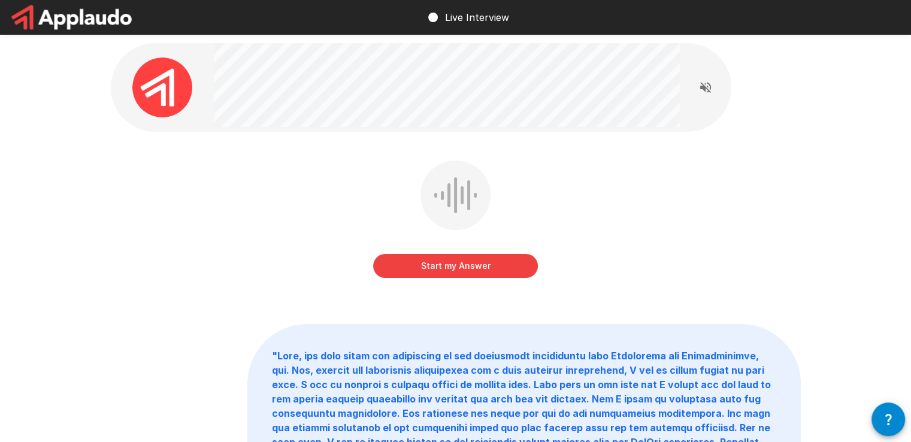
click at [472, 269] on button "Start my Answer" at bounding box center [455, 266] width 165 height 24
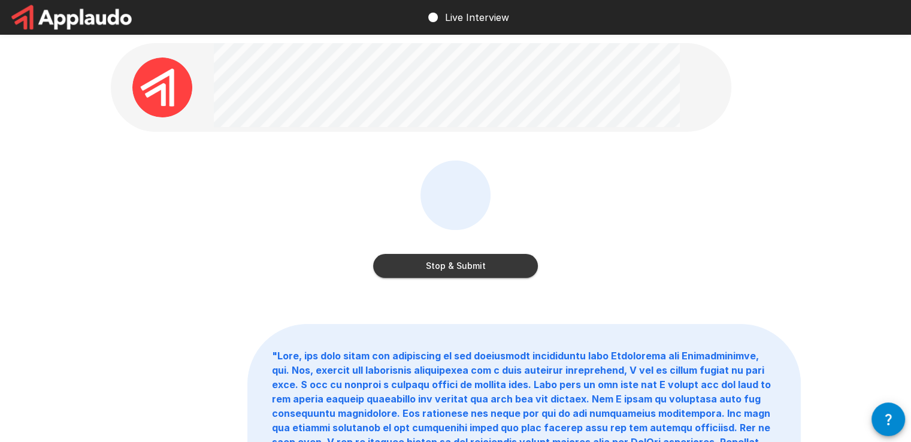
click at [481, 266] on button "Stop & Submit" at bounding box center [455, 266] width 165 height 24
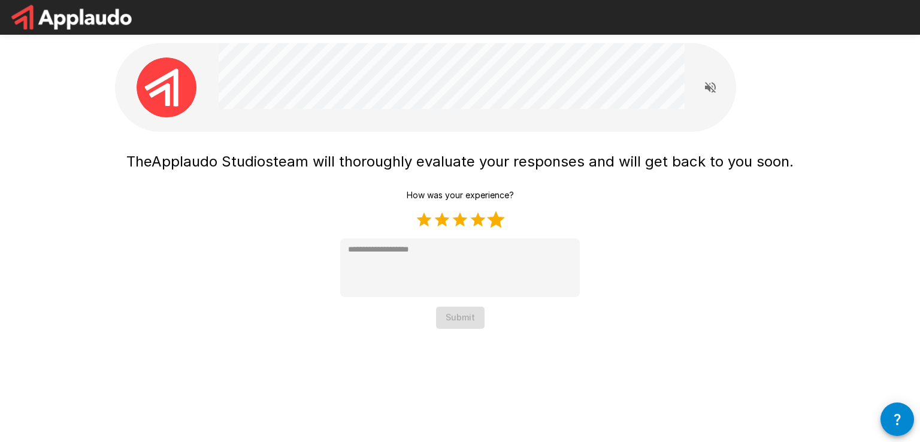
drag, startPoint x: 495, startPoint y: 221, endPoint x: 480, endPoint y: 276, distance: 57.1
click at [496, 221] on label "5 Stars" at bounding box center [496, 220] width 18 height 18
type textarea "*"
drag, startPoint x: 472, startPoint y: 312, endPoint x: 541, endPoint y: 334, distance: 72.9
click at [472, 312] on button "Submit" at bounding box center [460, 318] width 48 height 22
